Goal: Task Accomplishment & Management: Complete application form

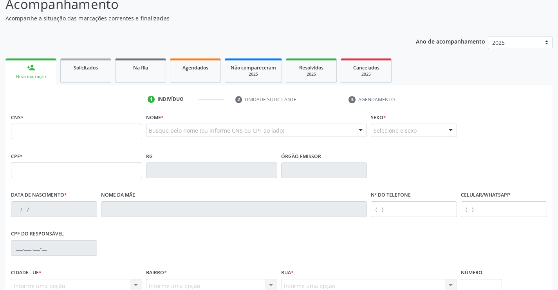
scroll to position [78, 0]
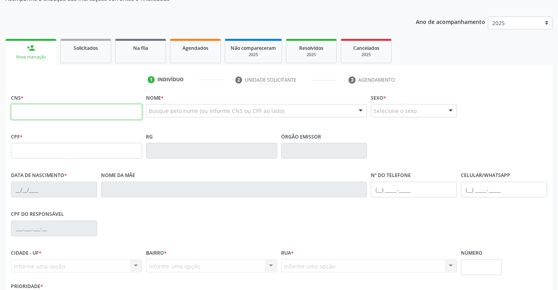
paste input "705 2014 9998 2473"
type input "705 2014 9998 2473"
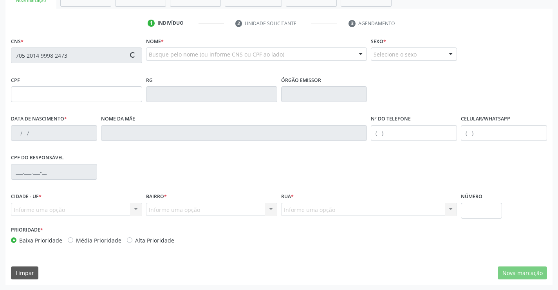
scroll to position [135, 0]
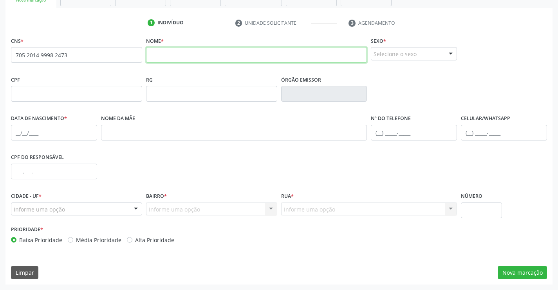
click at [173, 56] on input "text" at bounding box center [256, 55] width 221 height 16
paste input "[PERSON_NAME]"
type input "[PERSON_NAME]"
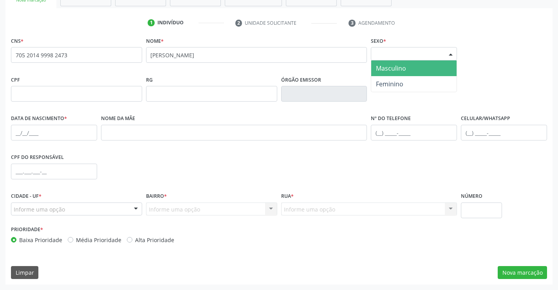
click at [413, 58] on div "Selecione o sexo" at bounding box center [414, 53] width 86 height 13
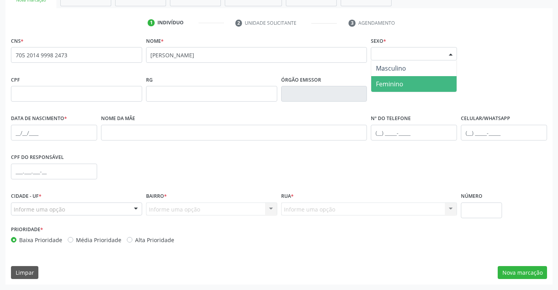
click at [397, 85] on span "Feminino" at bounding box center [389, 84] width 27 height 9
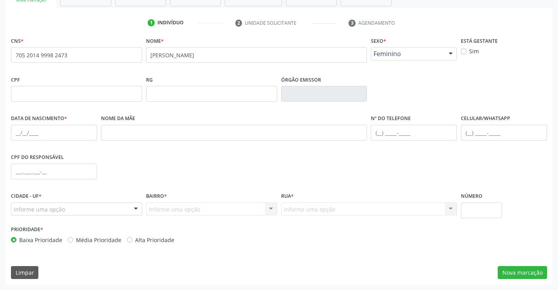
click at [469, 51] on label "Sim" at bounding box center [474, 51] width 10 height 8
click at [466, 51] on input "Sim" at bounding box center [463, 50] width 5 height 7
checkbox input "true"
click at [535, 268] on button "Nova marcação" at bounding box center [522, 272] width 49 height 13
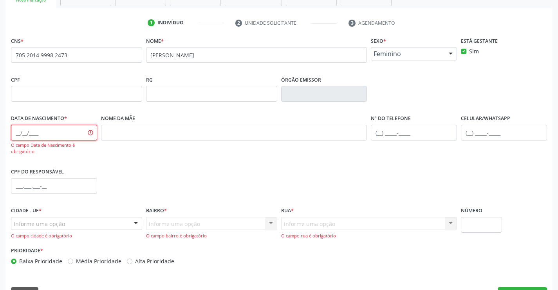
click at [60, 130] on input "text" at bounding box center [54, 133] width 86 height 16
paste input "[DATE]"
type input "[DATE]"
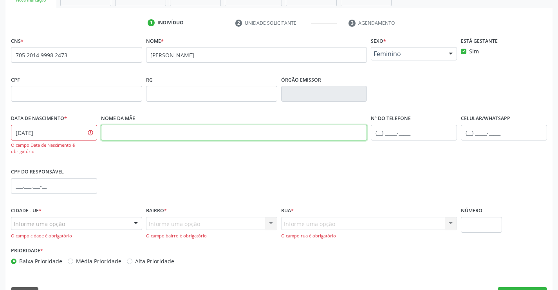
click at [193, 139] on input "text" at bounding box center [234, 133] width 266 height 16
click at [187, 125] on input "text" at bounding box center [234, 133] width 266 height 16
paste input "[PERSON_NAME]"
type input "[PERSON_NAME]"
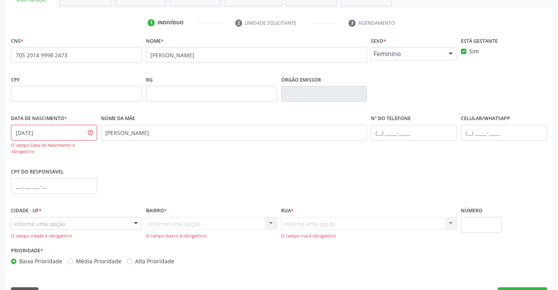
click at [95, 222] on div "Informe uma opção" at bounding box center [76, 223] width 131 height 13
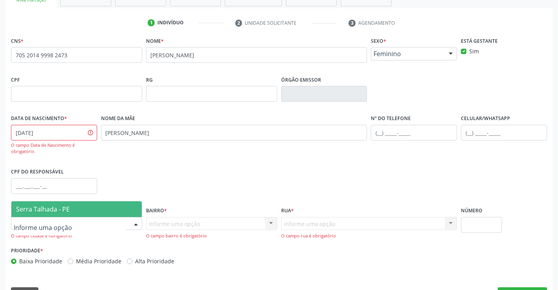
click at [96, 209] on span "Serra Talhada - PE" at bounding box center [76, 209] width 130 height 16
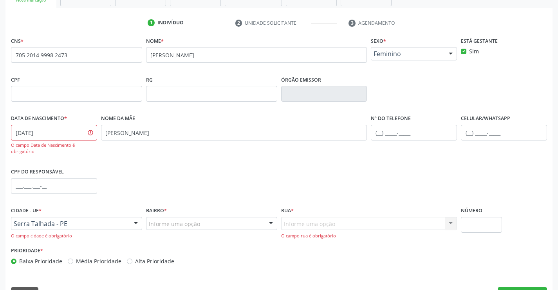
click at [204, 223] on div "Informe uma opção" at bounding box center [211, 223] width 131 height 13
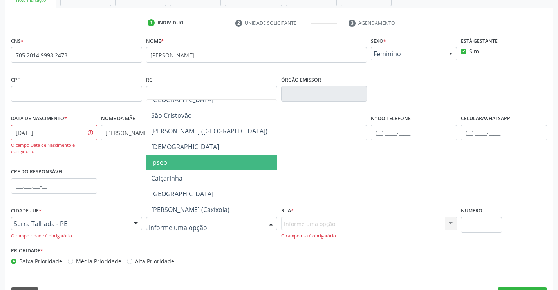
scroll to position [235, 0]
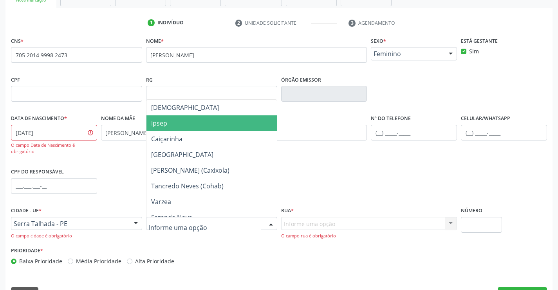
click at [197, 128] on span "Ipsep" at bounding box center [212, 123] width 130 height 16
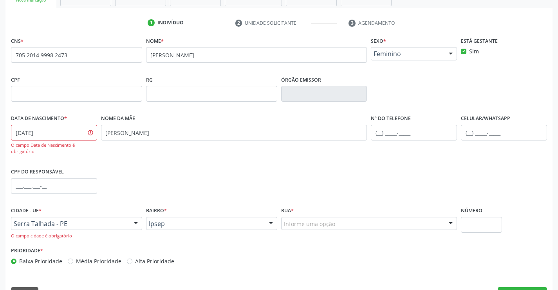
click at [362, 224] on div "Informe uma opção" at bounding box center [369, 223] width 176 height 13
click at [361, 247] on div "Prioridade * Baixa Prioridade Média Prioridade Alta Prioridade" at bounding box center [279, 257] width 540 height 26
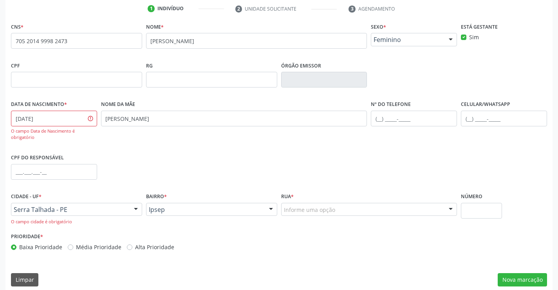
scroll to position [157, 0]
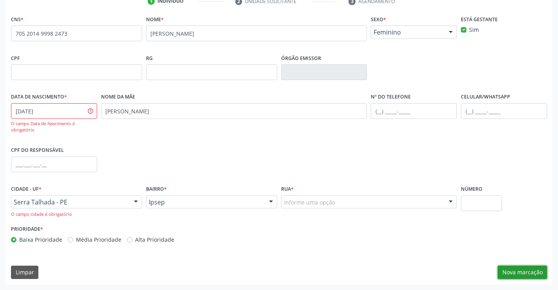
click at [531, 276] on button "Nova marcação" at bounding box center [522, 271] width 49 height 13
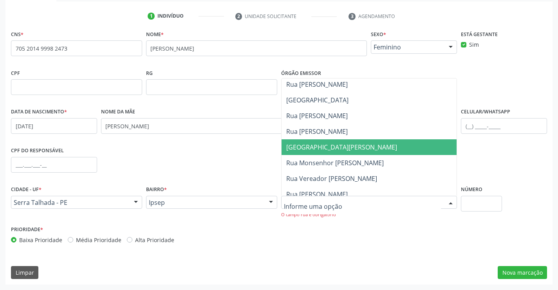
scroll to position [313, 0]
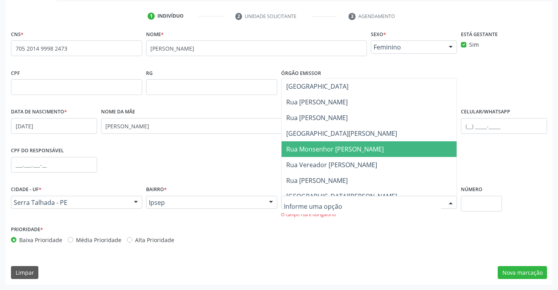
click at [331, 150] on span "Rua Monsenhor [PERSON_NAME]" at bounding box center [335, 149] width 98 height 9
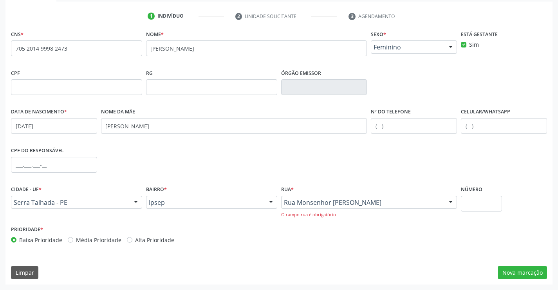
click at [405, 262] on div "CNS * 705 2014 9998 2473 none Nome * [PERSON_NAME] * Feminino Masculino Feminin…" at bounding box center [278, 156] width 547 height 256
click at [516, 275] on button "Nova marcação" at bounding box center [522, 272] width 49 height 13
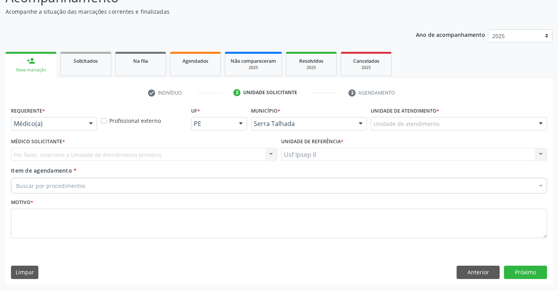
scroll to position [65, 0]
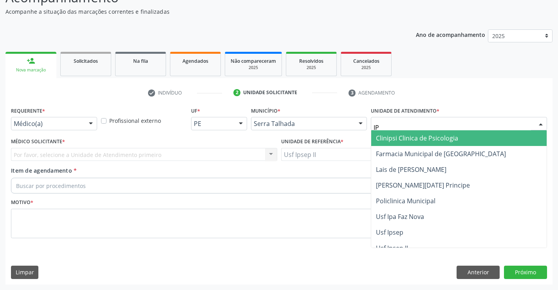
type input "IPS"
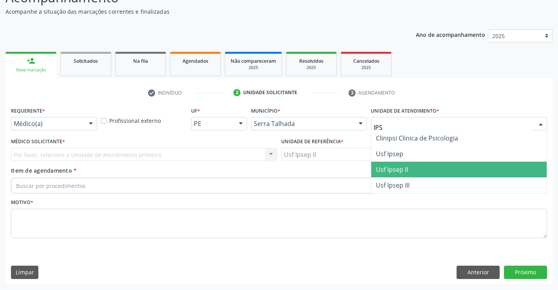
click at [385, 170] on span "Usf Ipsep II" at bounding box center [392, 169] width 32 height 9
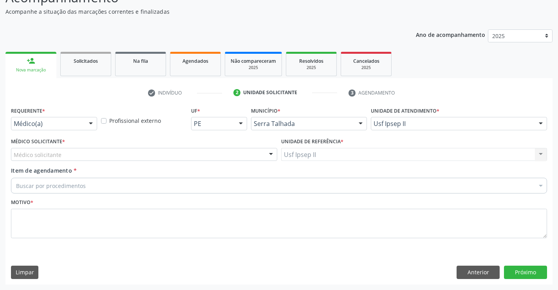
click at [97, 154] on div "Médico solicitante" at bounding box center [144, 154] width 266 height 13
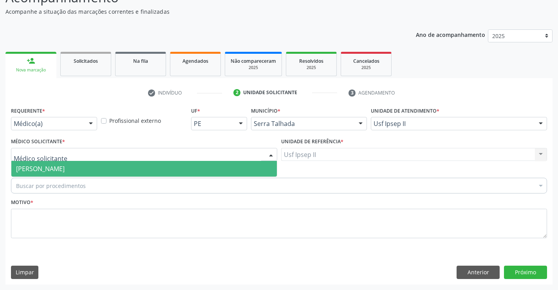
click at [65, 167] on span "[PERSON_NAME]" at bounding box center [40, 168] width 49 height 9
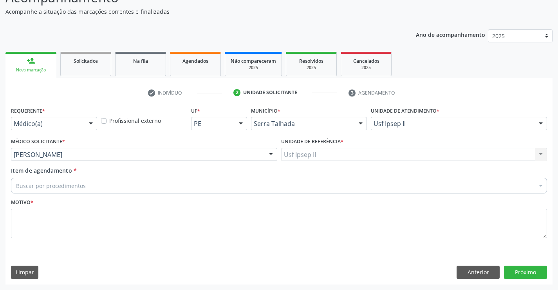
click at [87, 186] on div "Buscar por procedimentos" at bounding box center [279, 185] width 536 height 16
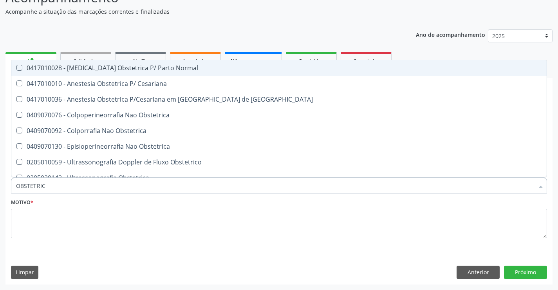
type input "OBSTETRICA"
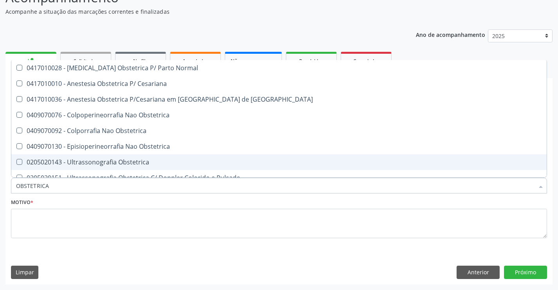
click at [126, 161] on div "0205020143 - Ultrassonografia Obstetrica" at bounding box center [279, 162] width 526 height 6
checkbox Obstetrica "true"
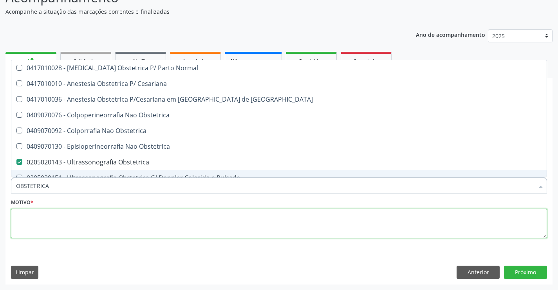
click at [39, 225] on textarea at bounding box center [279, 223] width 536 height 30
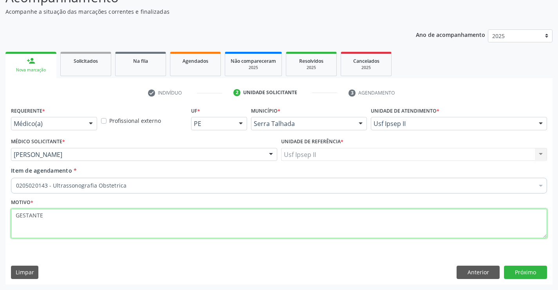
type textarea "GESTANTE"
click at [95, 278] on div "Limpar Anterior Próximo" at bounding box center [279, 271] width 536 height 13
click at [528, 275] on button "Próximo" at bounding box center [525, 271] width 43 height 13
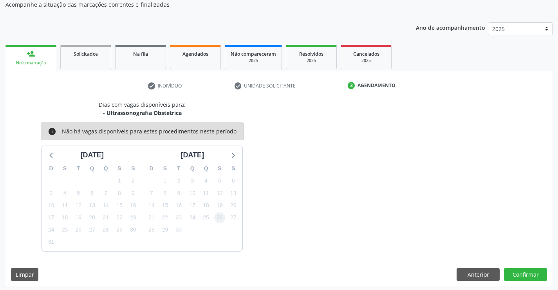
scroll to position [74, 0]
